Goal: Task Accomplishment & Management: Use online tool/utility

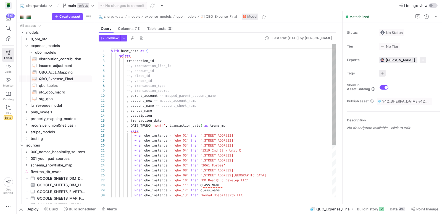
scroll to position [50, 0]
click at [30, 53] on icon "Press SPACE to select this row." at bounding box center [31, 52] width 4 height 3
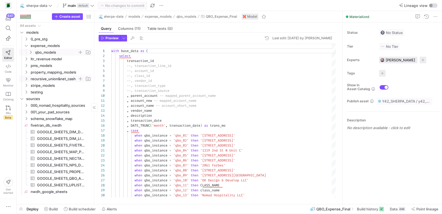
click at [26, 77] on icon "Press SPACE to select this row." at bounding box center [26, 78] width 4 height 3
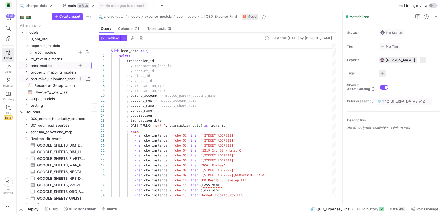
click at [28, 66] on icon "Press SPACE to select this row." at bounding box center [26, 65] width 4 height 3
click at [35, 70] on span "recursive_pms_setup​​​​​​​​​​" at bounding box center [60, 72] width 51 height 6
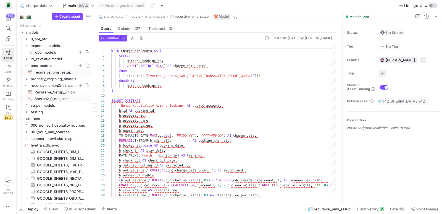
click at [53, 100] on span "Sherpa2_0_net_cash​​​​​​​​​​" at bounding box center [60, 99] width 51 height 6
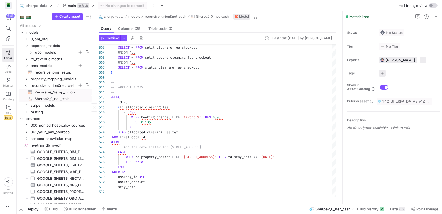
click at [61, 91] on span "Recursive_Setup_Union​​​​​​​​​​" at bounding box center [60, 92] width 51 height 6
type textarea "with combined_data as ( SELECT * FROM {{ref('recursive_pms_setup')}} union all …"
